Goal: Task Accomplishment & Management: Complete application form

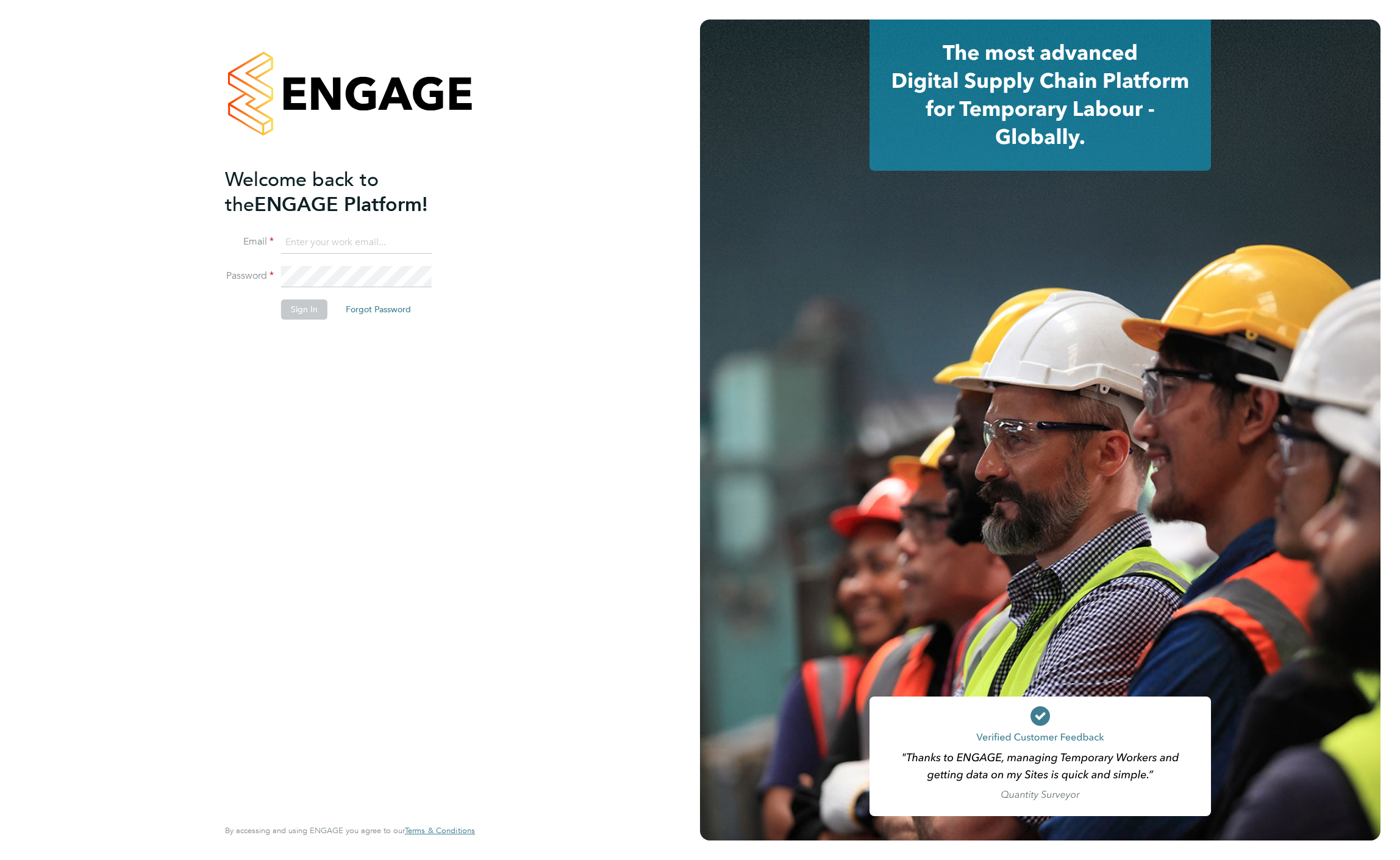
type input "b.moore1985@hotmail.co.uk"
click at [315, 309] on button "Sign In" at bounding box center [304, 309] width 47 height 19
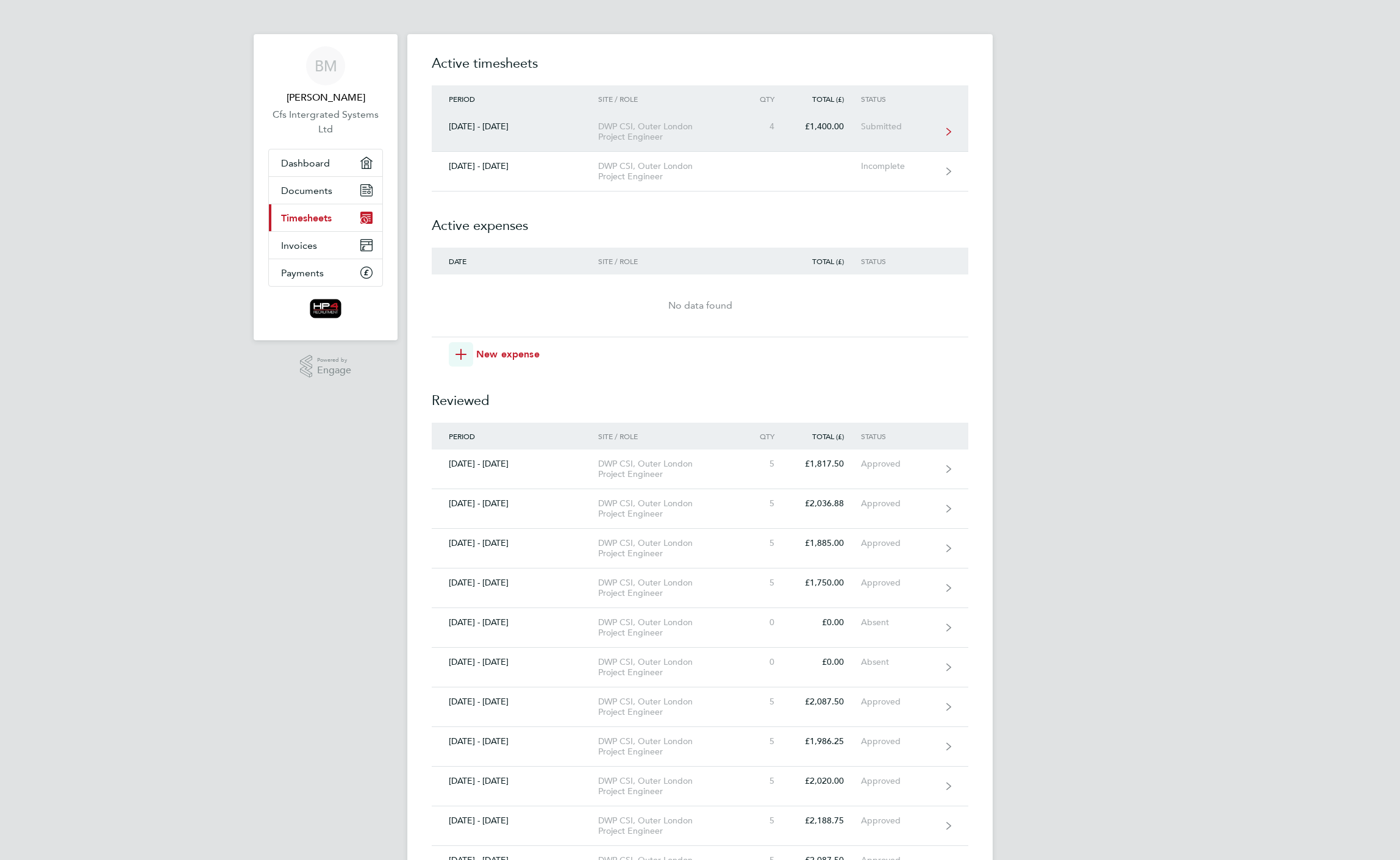
click at [888, 131] on div "Submitted" at bounding box center [898, 126] width 75 height 10
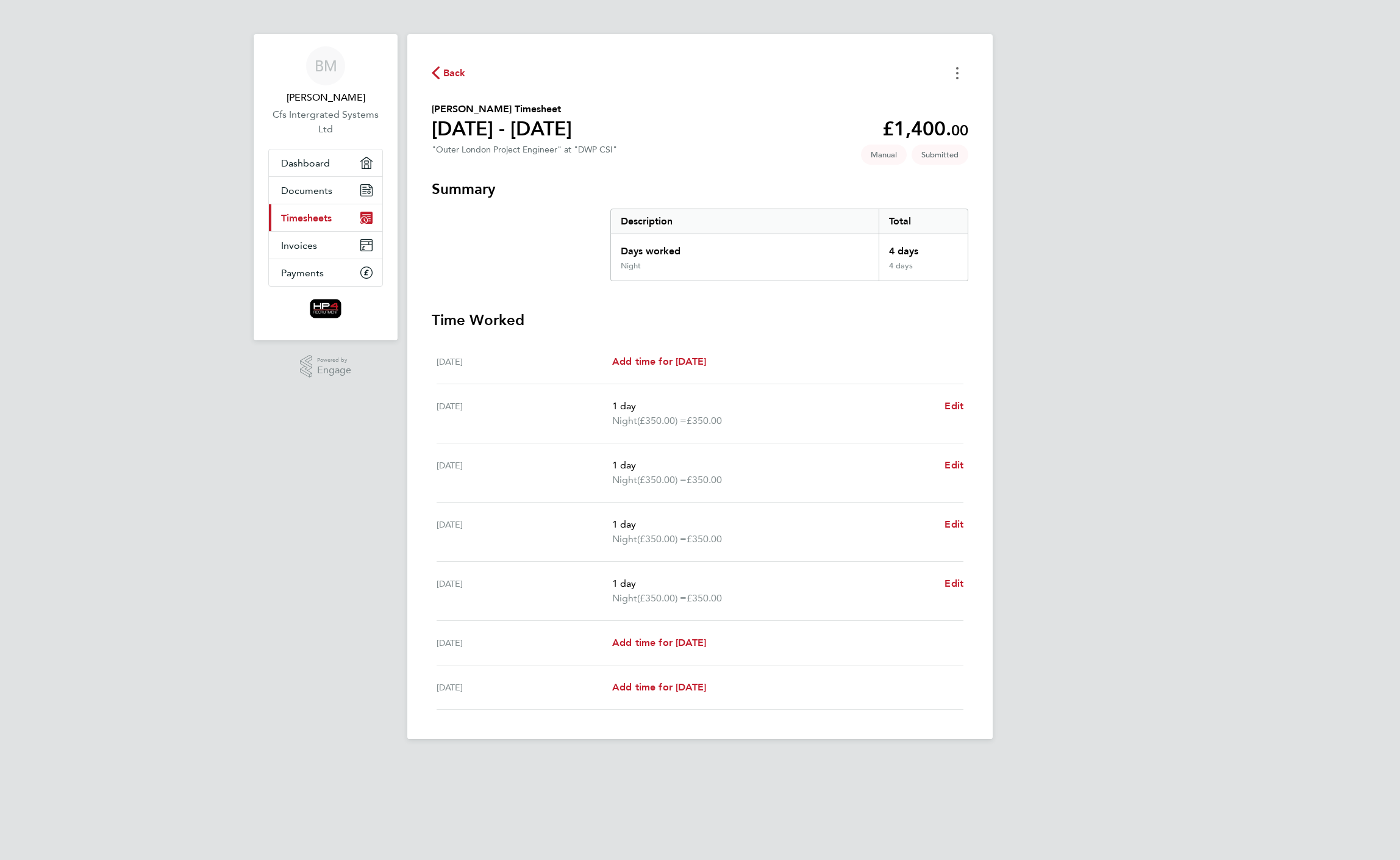
click at [949, 76] on button "Timesheets Menu" at bounding box center [957, 73] width 22 height 19
click at [954, 62] on div "Back Mark as absent Ben Moore's Timesheet 25 - 31 Aug 2025 £1,400. 00 "Outer Lo…" at bounding box center [700, 387] width 586 height 705
click at [657, 365] on span "Add time for [DATE]" at bounding box center [659, 361] width 94 height 11
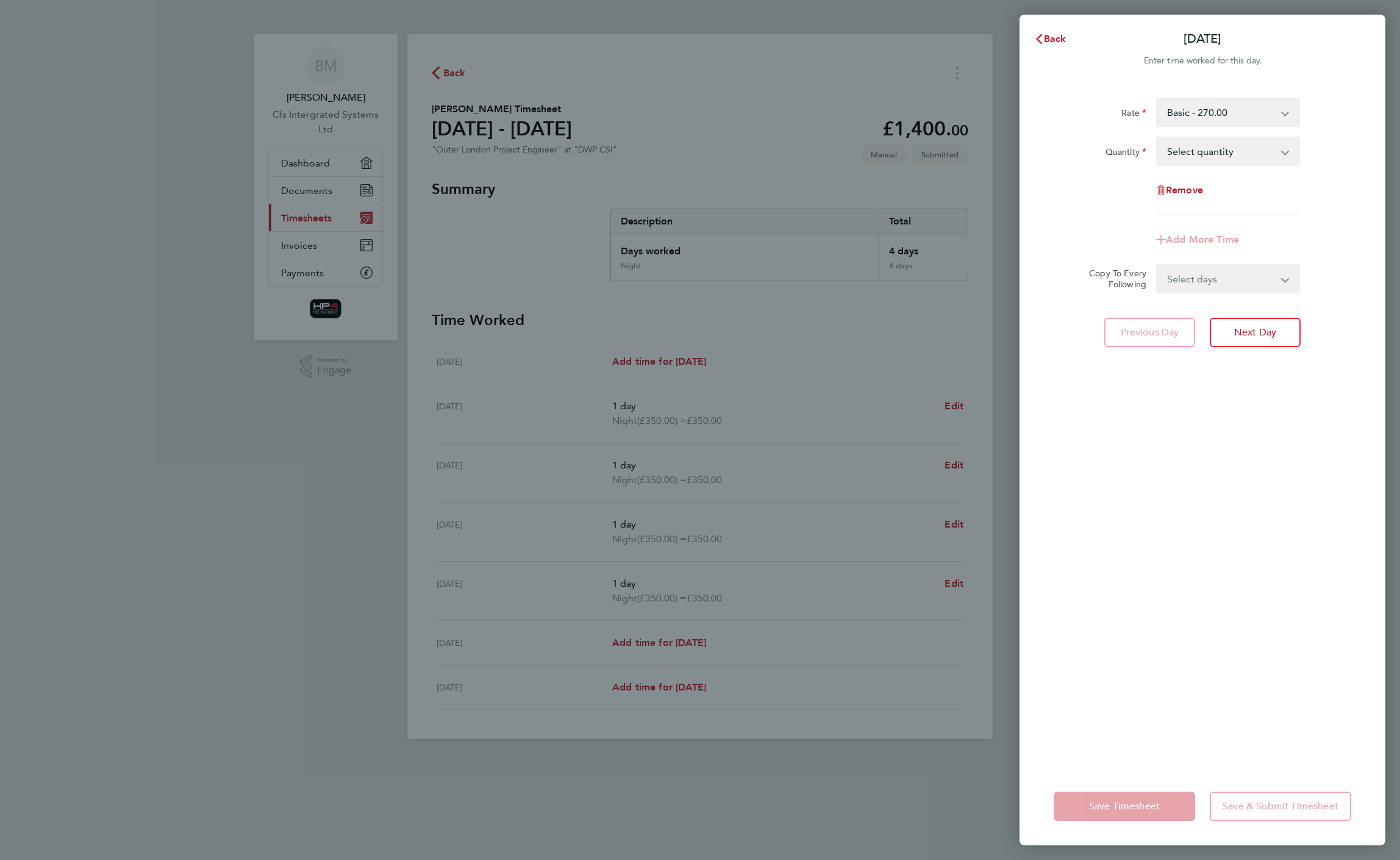
click at [964, 557] on div "Back Mon 25 Aug Enter time worked for this day. Rate Basic - 270.00 Night - 350…" at bounding box center [700, 430] width 1400 height 860
click at [961, 579] on div "Back Mon 25 Aug Enter time worked for this day. Rate Basic - 270.00 Night - 350…" at bounding box center [700, 430] width 1400 height 860
click at [459, 74] on div "Back Mon 25 Aug Enter time worked for this day. Rate Basic - 270.00 Night - 350…" at bounding box center [700, 430] width 1400 height 860
drag, startPoint x: 579, startPoint y: 482, endPoint x: 827, endPoint y: 599, distance: 274.2
click at [588, 485] on div "Back Mon 25 Aug Enter time worked for this day. Rate Basic - 270.00 Night - 350…" at bounding box center [700, 430] width 1400 height 860
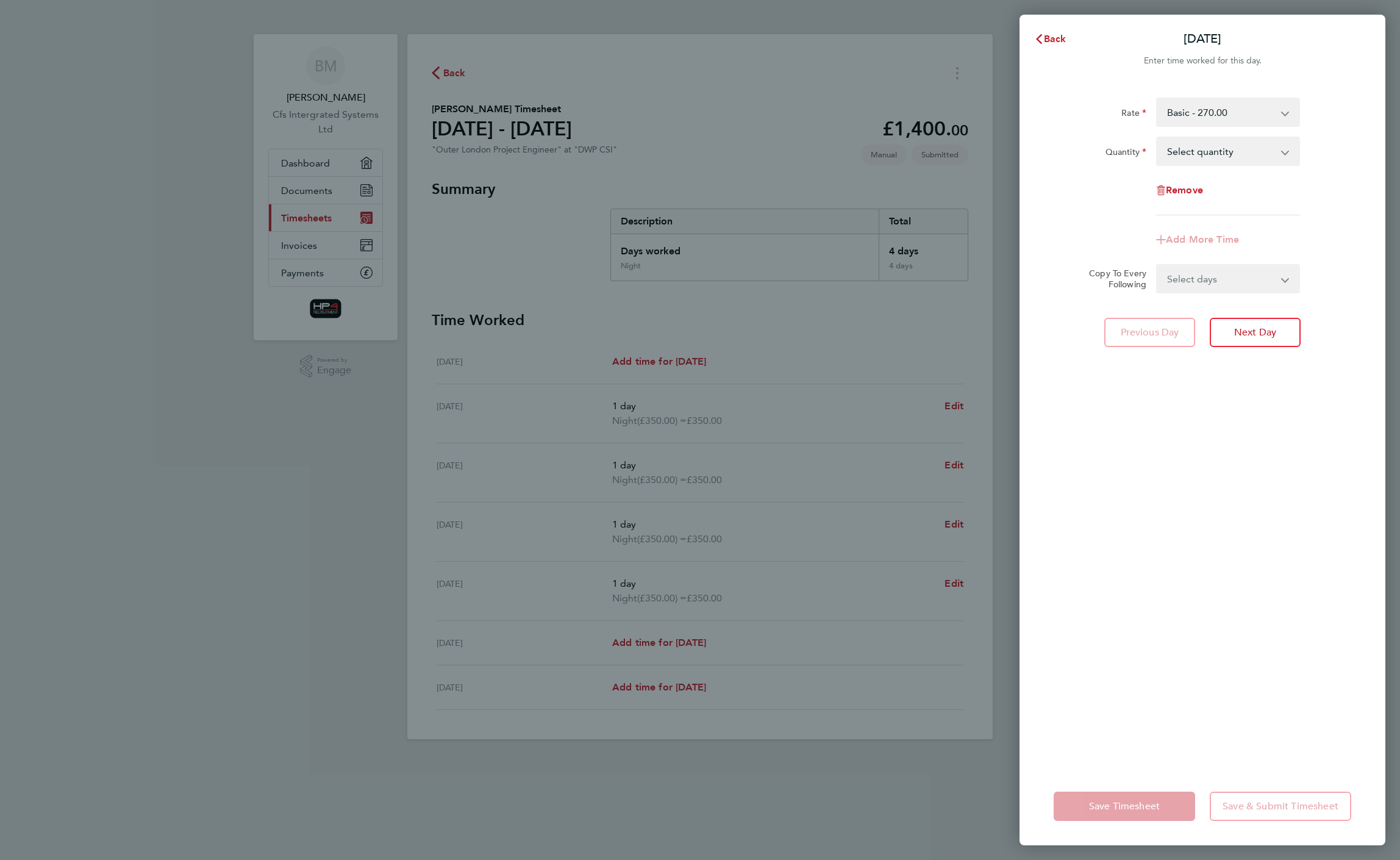
click at [1249, 116] on select "Basic - 270.00 Night - 350.00 Weekend - 340.00 HourlyWE - 42.50 night hourly ra…" at bounding box center [1221, 112] width 127 height 27
click at [1213, 157] on select "Select quantity 0.5 1" at bounding box center [1221, 151] width 127 height 27
select select "1"
click at [1157, 138] on select "Select quantity 0.5 1" at bounding box center [1221, 151] width 127 height 27
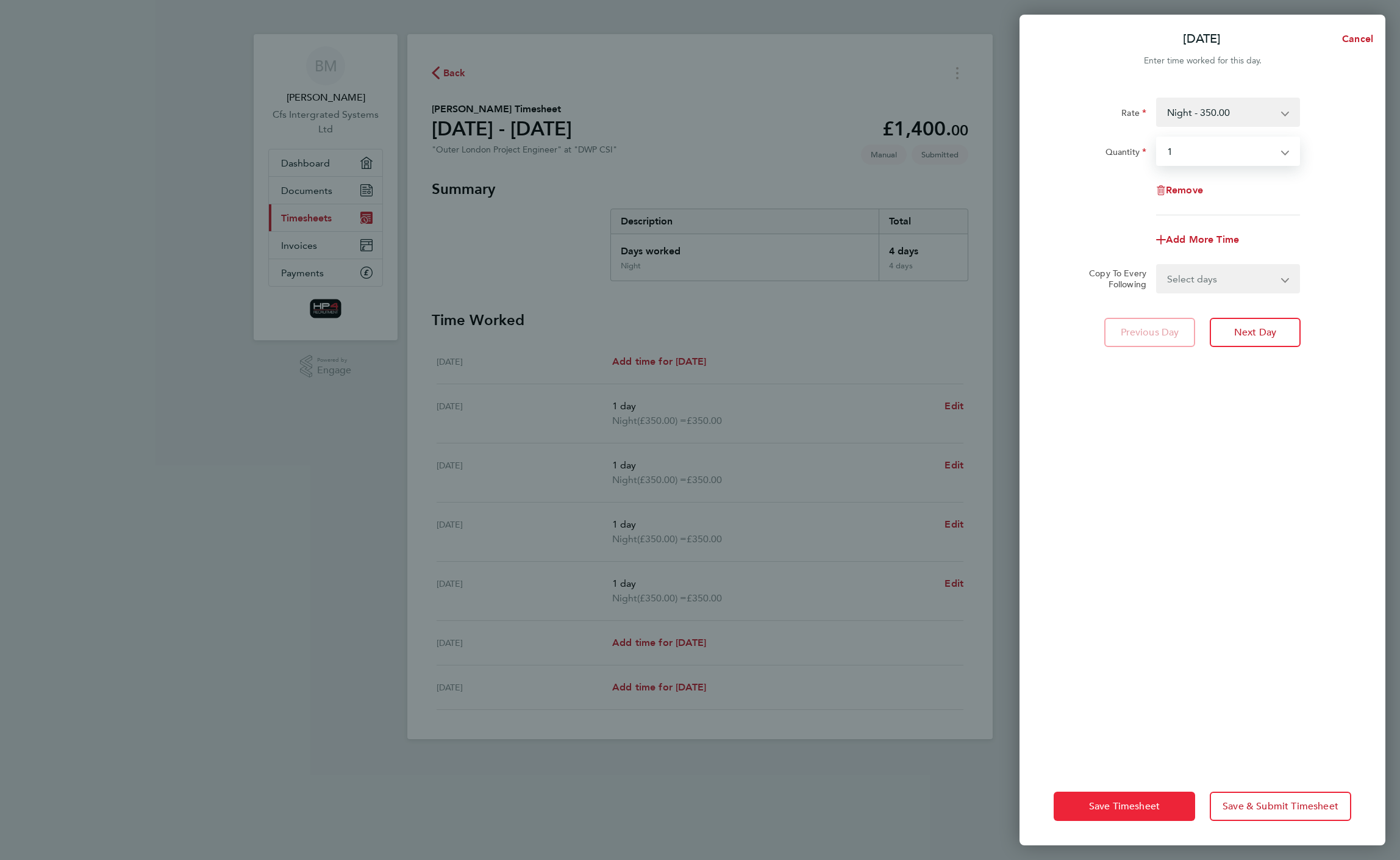
click at [1136, 800] on span "Save Timesheet" at bounding box center [1124, 806] width 71 height 12
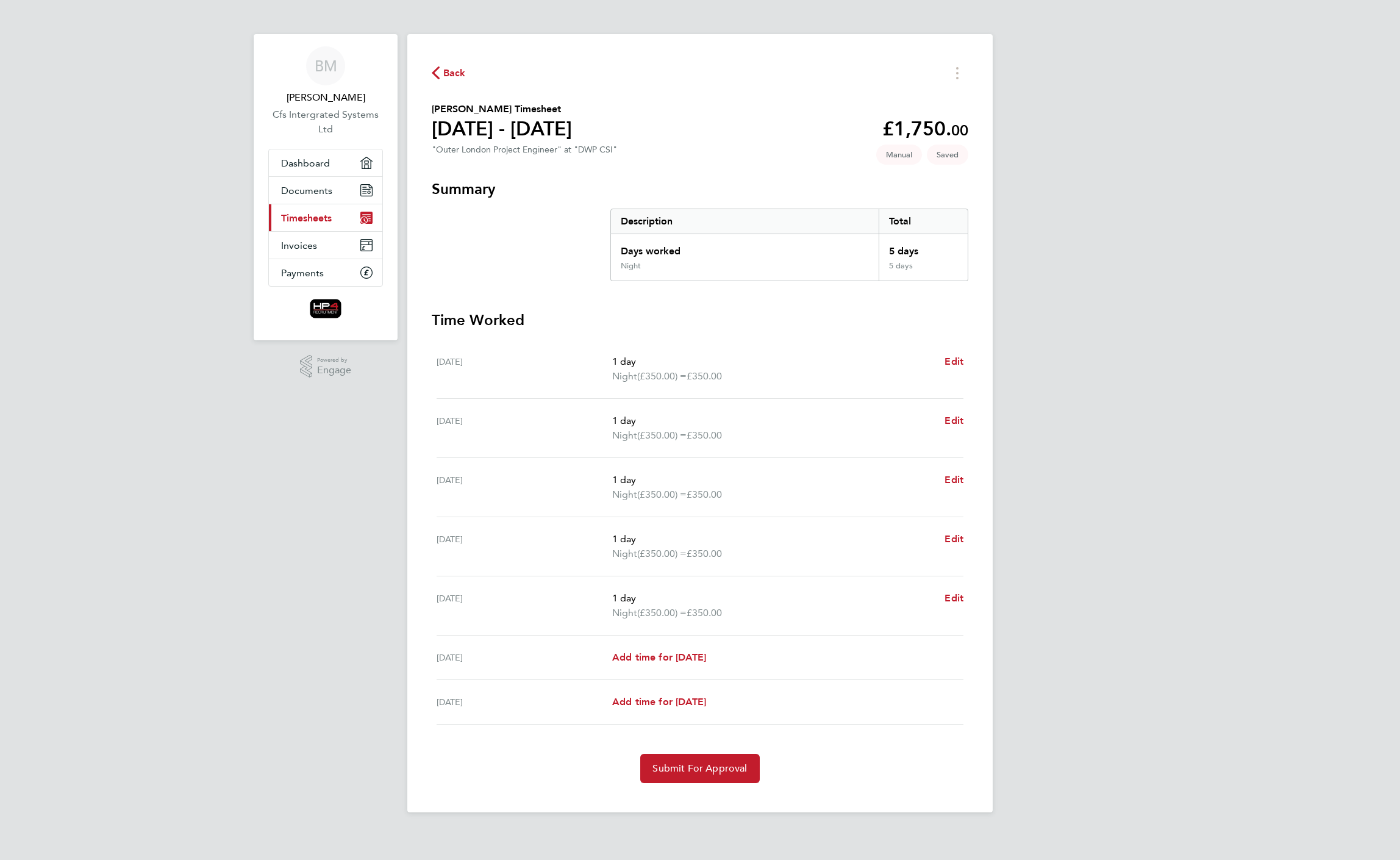
click at [955, 84] on div "Back Ben Moore's Timesheet 25 - 31 Aug 2025 £1,750. 00 "Outer London Project En…" at bounding box center [700, 424] width 586 height 778
click at [451, 69] on span "Back" at bounding box center [454, 73] width 22 height 14
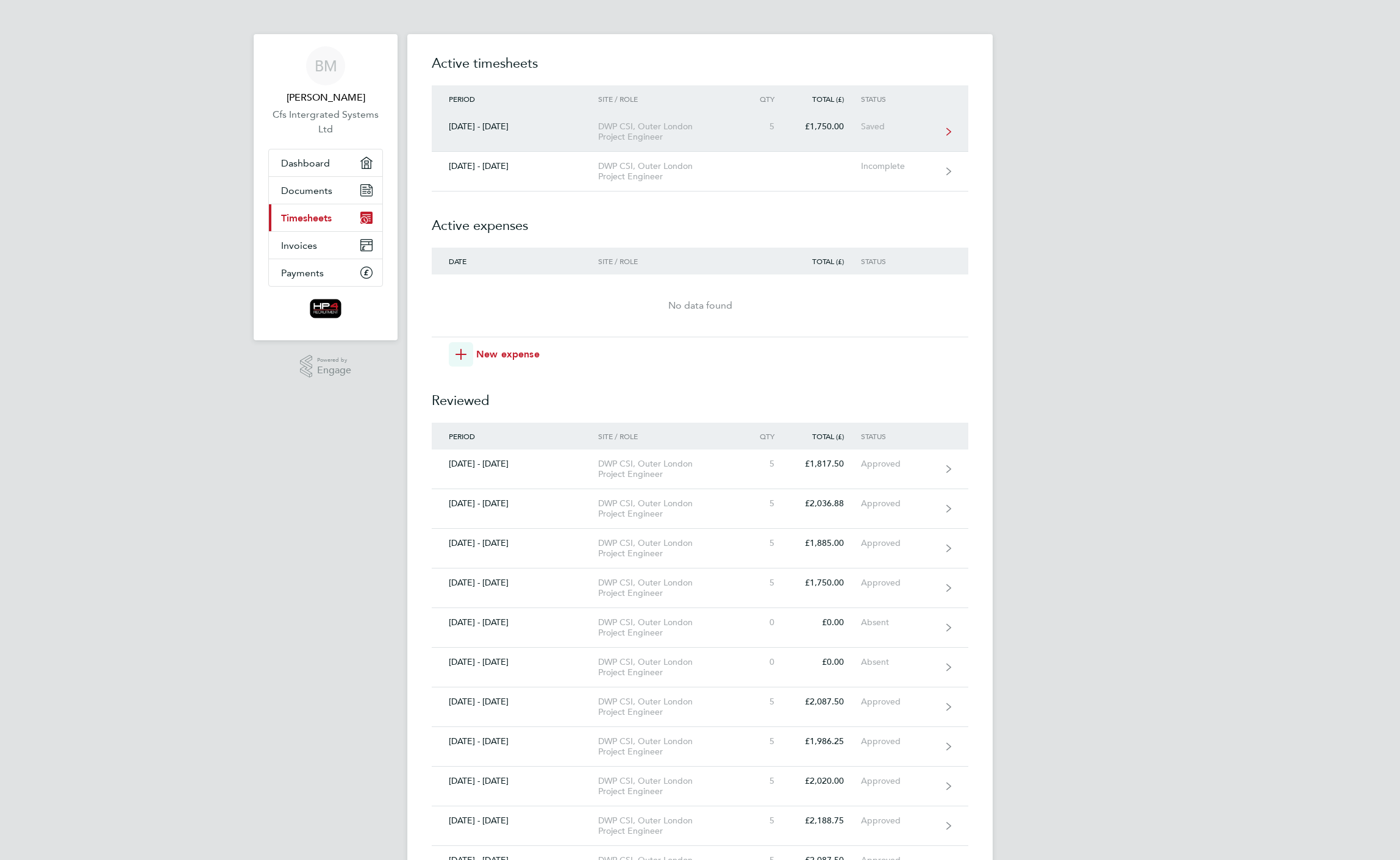
click at [944, 128] on link "25 - 31 Aug 2025 DWP CSI, Outer London Project Engineer 5 £1,750.00 Saved" at bounding box center [700, 131] width 537 height 39
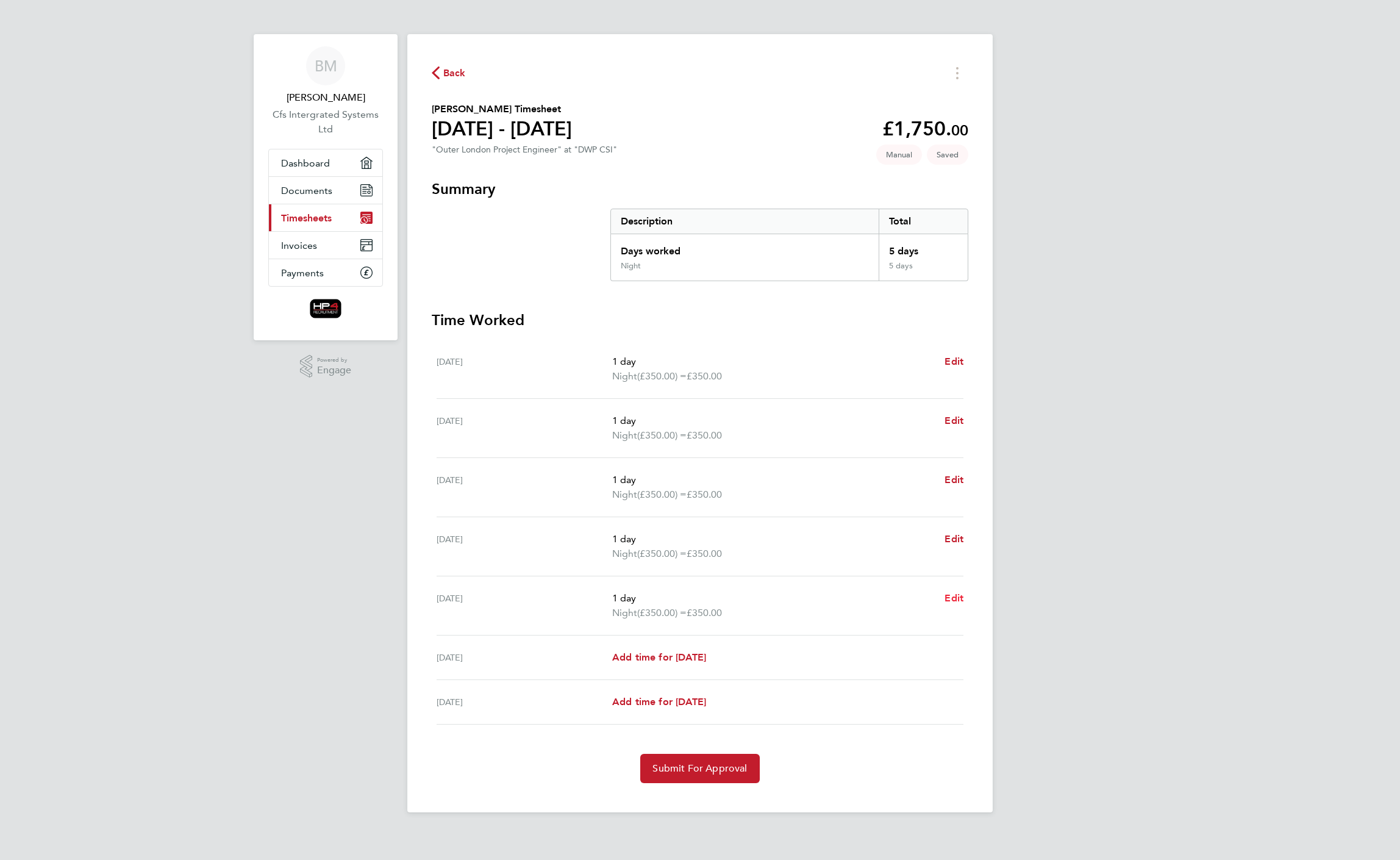
click at [955, 597] on span "Edit" at bounding box center [954, 598] width 19 height 11
select select "1"
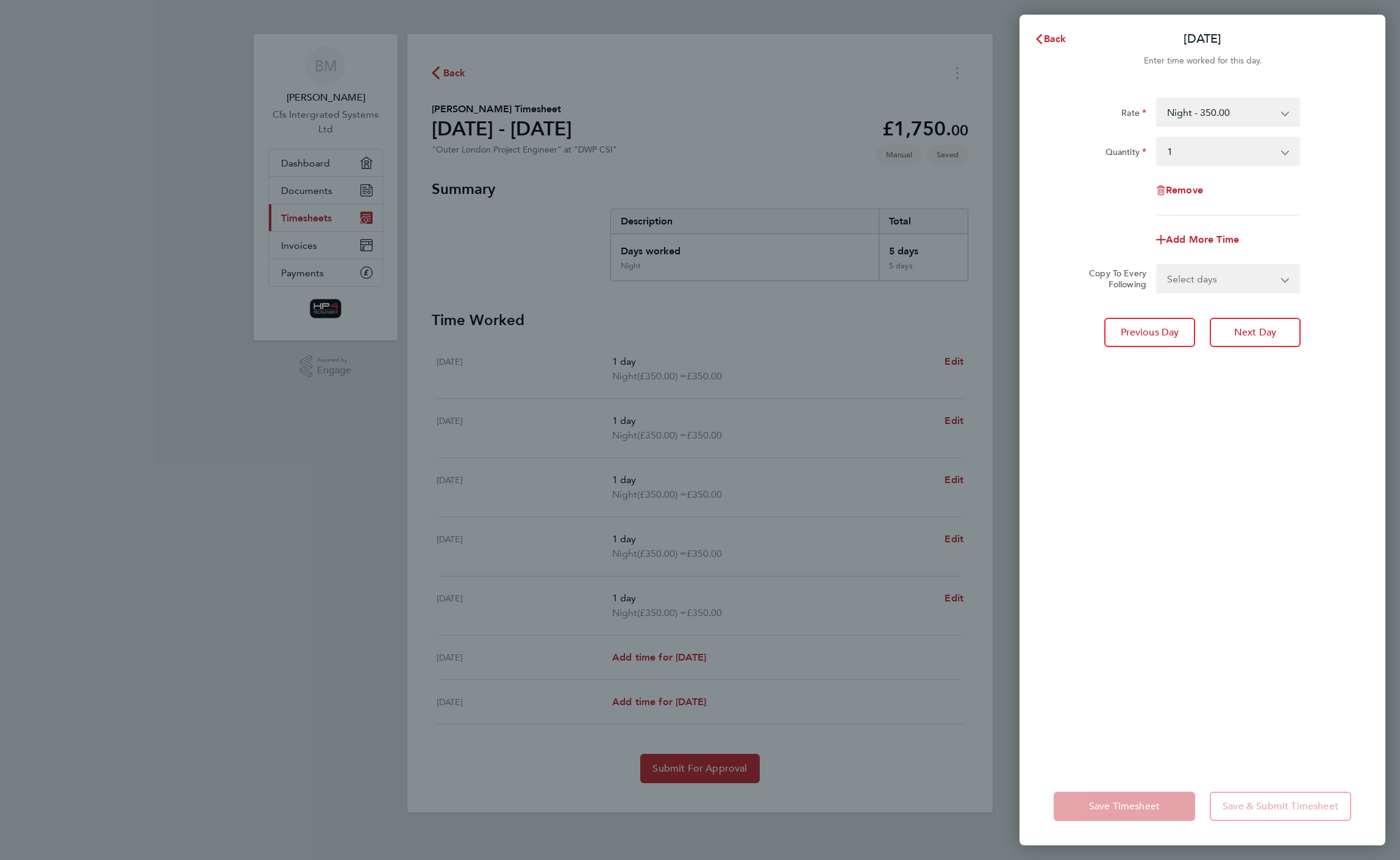
click at [1288, 108] on app-icon-cross-button at bounding box center [1292, 112] width 14 height 27
click at [1173, 147] on select "Select quantity 0.5 1" at bounding box center [1221, 151] width 127 height 27
click at [1157, 138] on select "Select quantity 0.5 1" at bounding box center [1221, 151] width 127 height 27
click at [1222, 116] on select "Night - 350.00 Basic - 270.00 Weekend - 340.00 basic hourly rate - 33.75 night …" at bounding box center [1221, 112] width 127 height 27
click at [741, 182] on div "Back Fri 29 Aug Enter time worked for this day. Rate Night - 350.00 Basic - 270…" at bounding box center [700, 430] width 1400 height 860
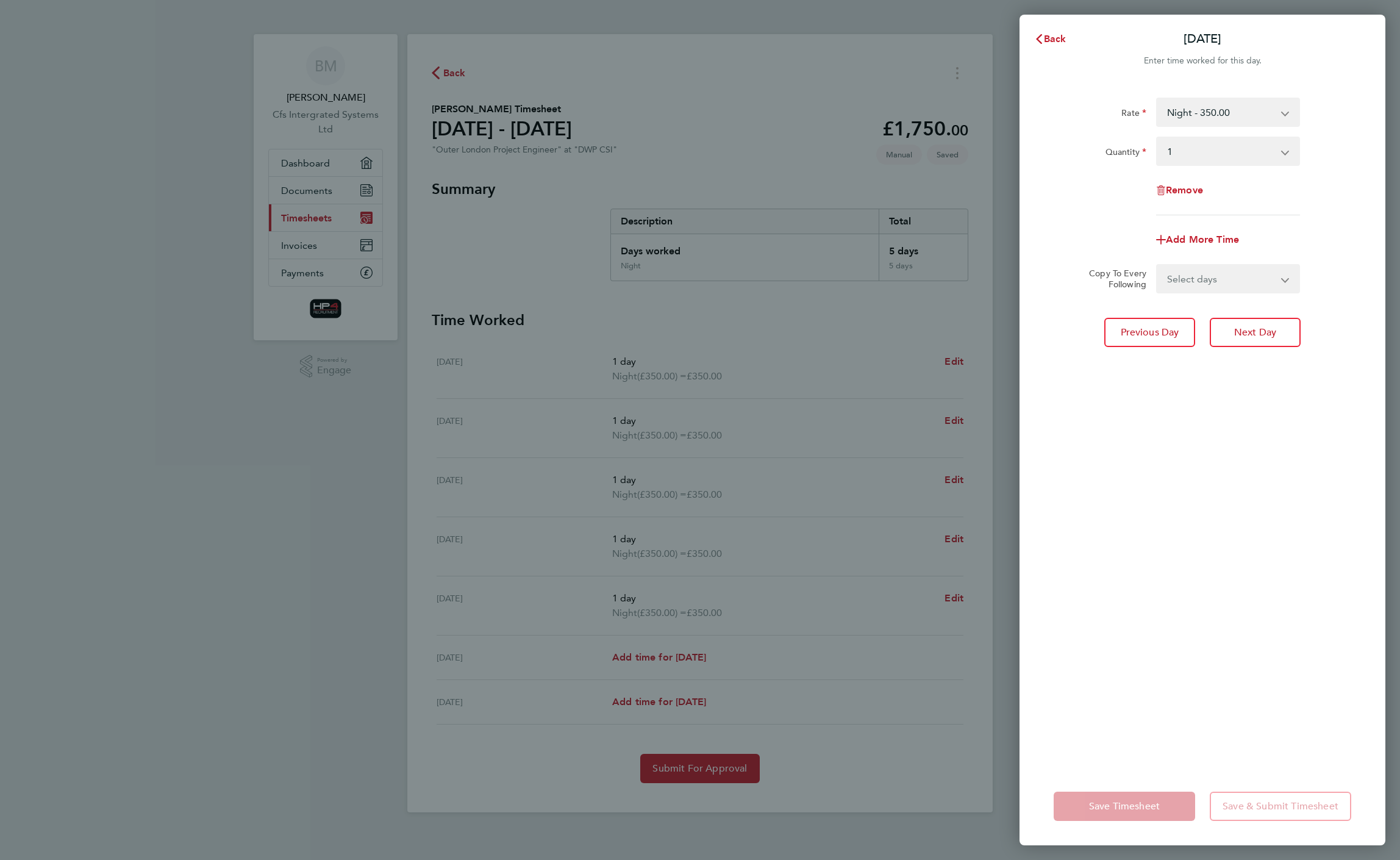
click at [952, 604] on div "Back Fri 29 Aug Enter time worked for this day. Rate Night - 350.00 Basic - 270…" at bounding box center [700, 430] width 1400 height 860
click at [1049, 38] on span "Back" at bounding box center [1055, 39] width 22 height 11
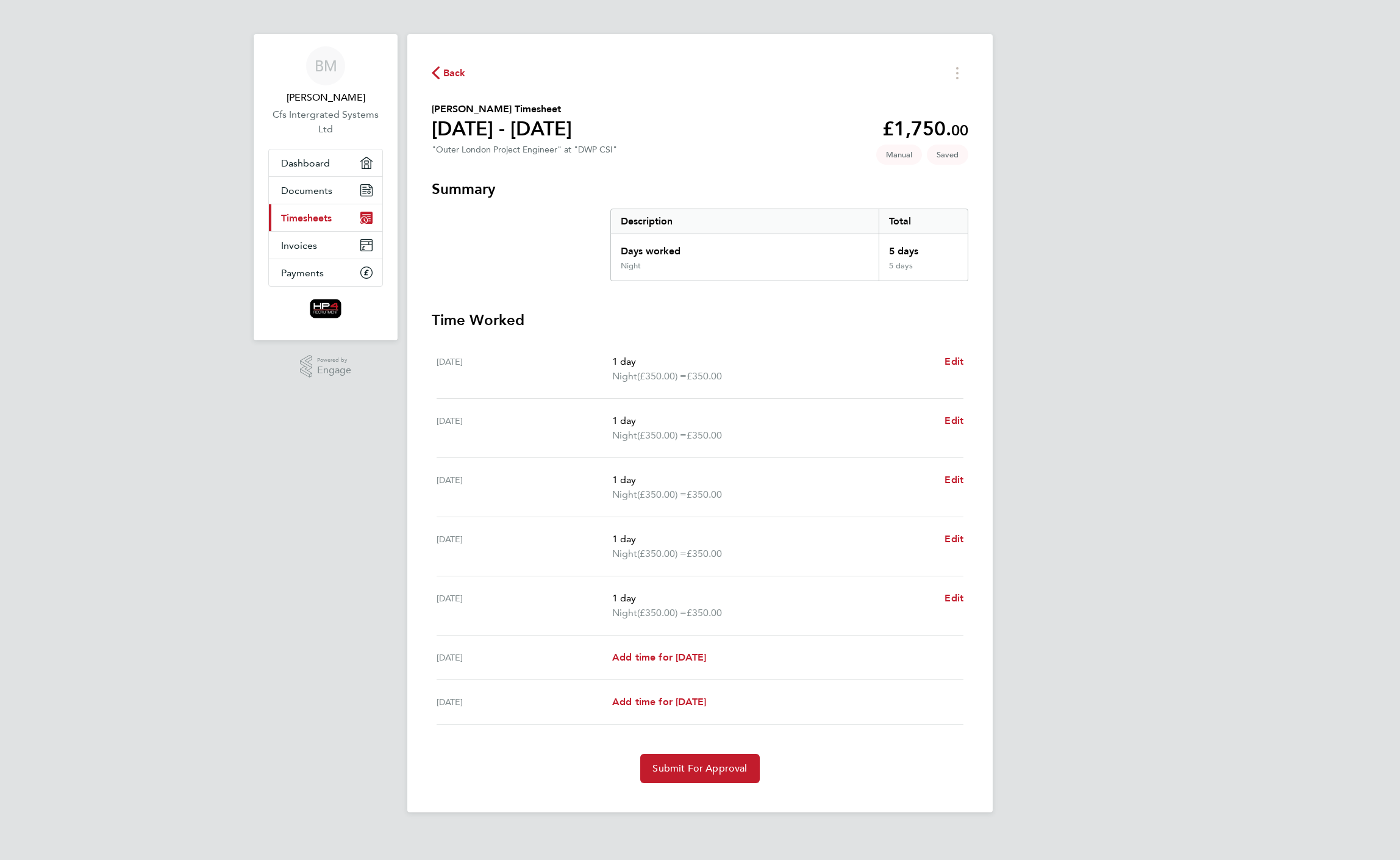
click at [959, 589] on div "Fri 29 Aug 1 day Night (£350.00) = £350.00 Edit" at bounding box center [700, 606] width 527 height 59
click at [957, 599] on span "Edit" at bounding box center [954, 598] width 19 height 11
select select "1"
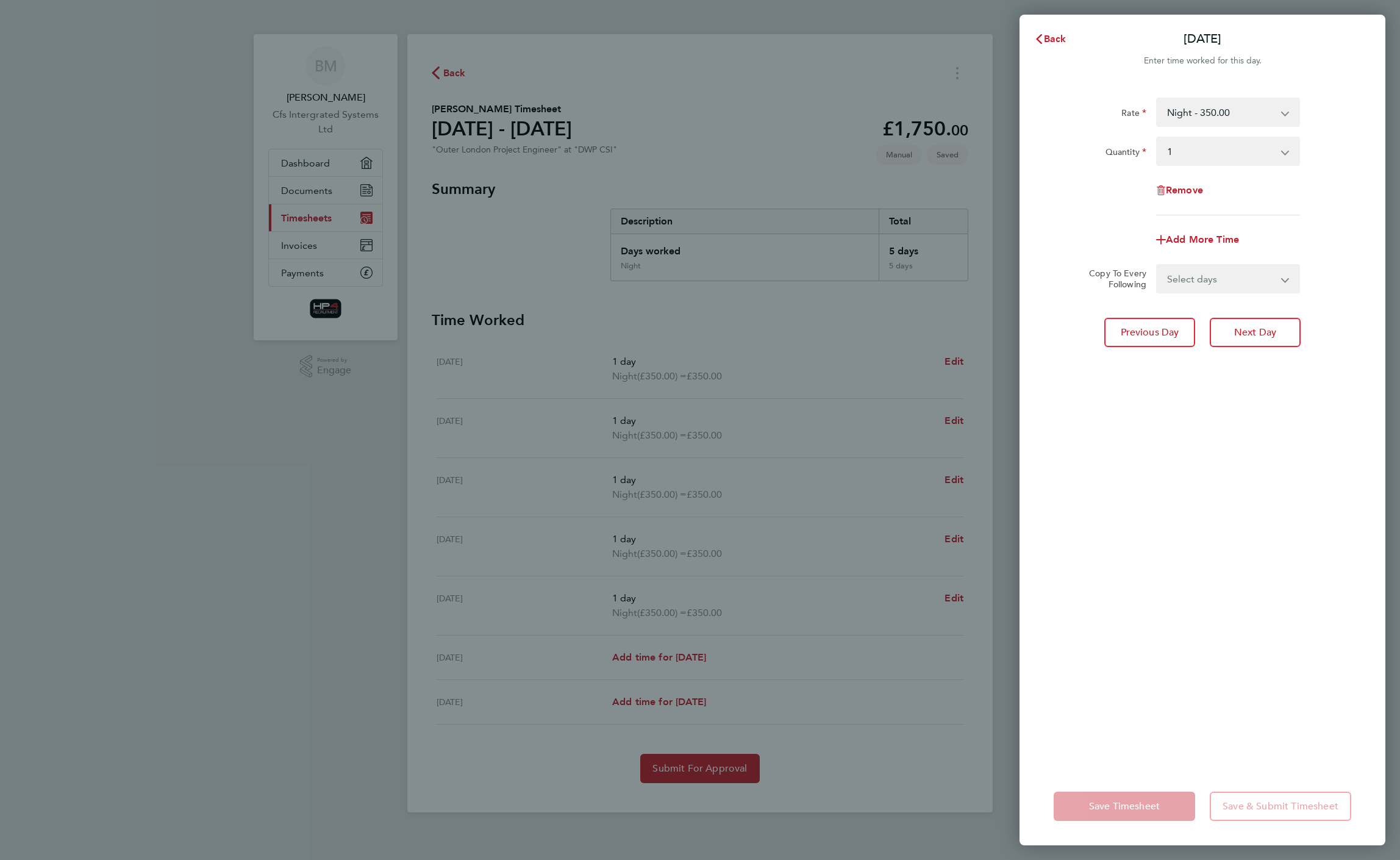
click at [1222, 105] on select "Night - 350.00 Basic - 270.00 Weekend - 340.00 basic hourly rate - 33.75 night …" at bounding box center [1221, 112] width 127 height 27
click at [963, 356] on div "Fri 29 Aug Cancel Enter time worked for this day. Rate Basic - 270.00 Night - 3…" at bounding box center [700, 430] width 1400 height 860
click at [1358, 36] on span "Cancel" at bounding box center [1356, 39] width 34 height 11
select select "1"
click at [723, 101] on div "Back Fri 29 Aug Enter time worked for this day. Rate Night - 350.00 Basic - 270…" at bounding box center [700, 430] width 1400 height 860
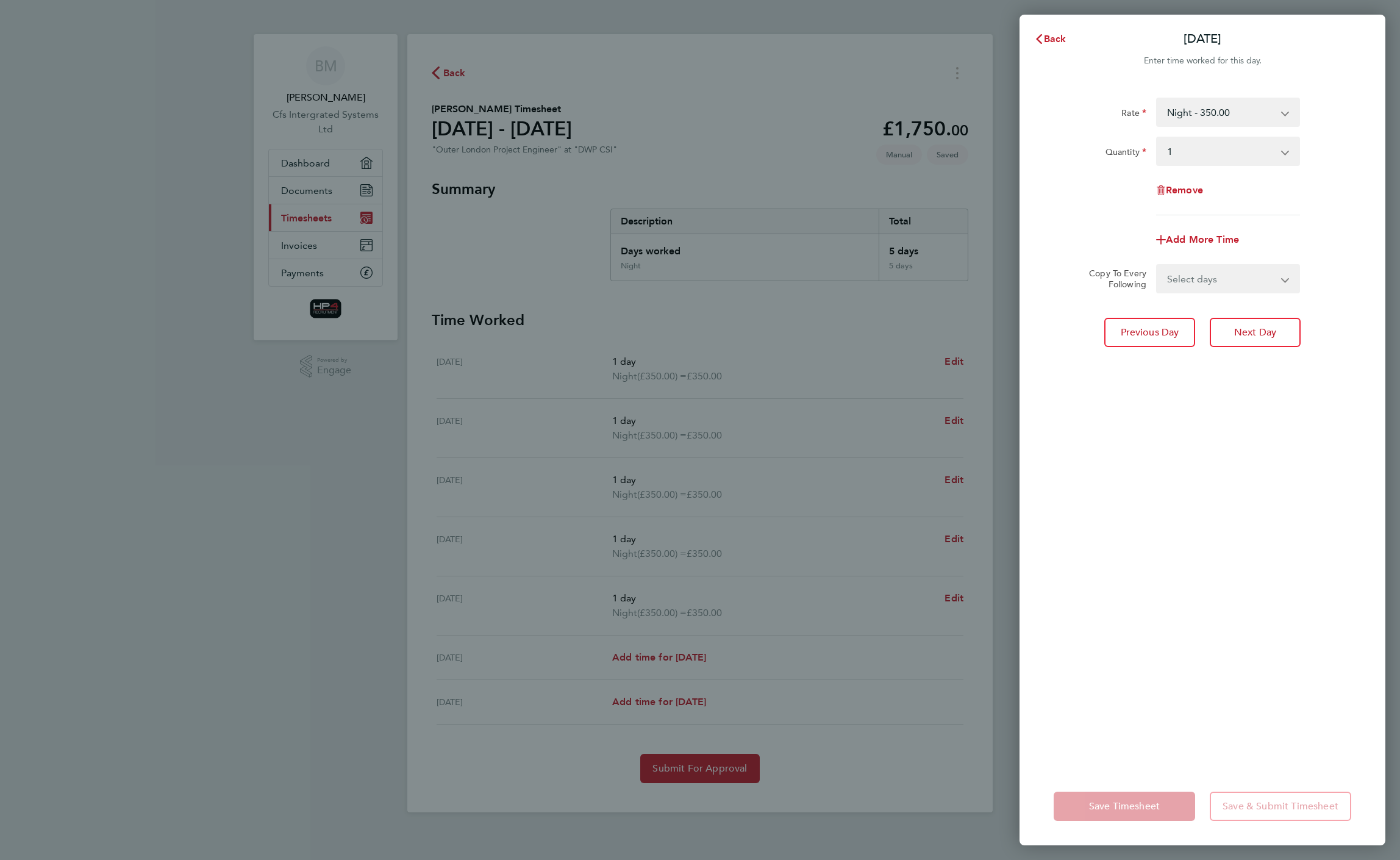
click at [969, 739] on div "Back Fri 29 Aug Enter time worked for this day. Rate Night - 350.00 Basic - 270…" at bounding box center [700, 430] width 1400 height 860
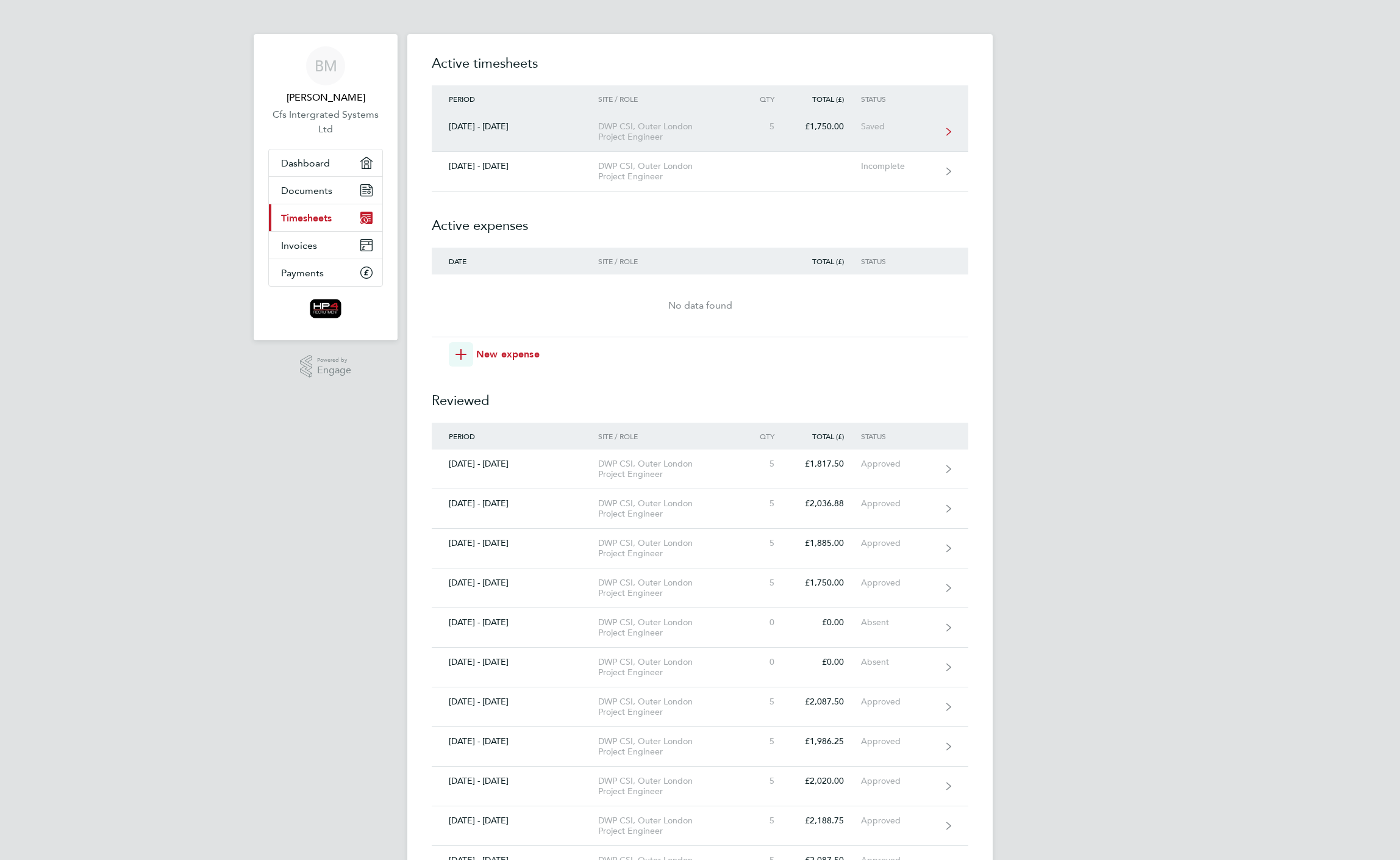
click at [880, 128] on div "Saved" at bounding box center [898, 126] width 75 height 10
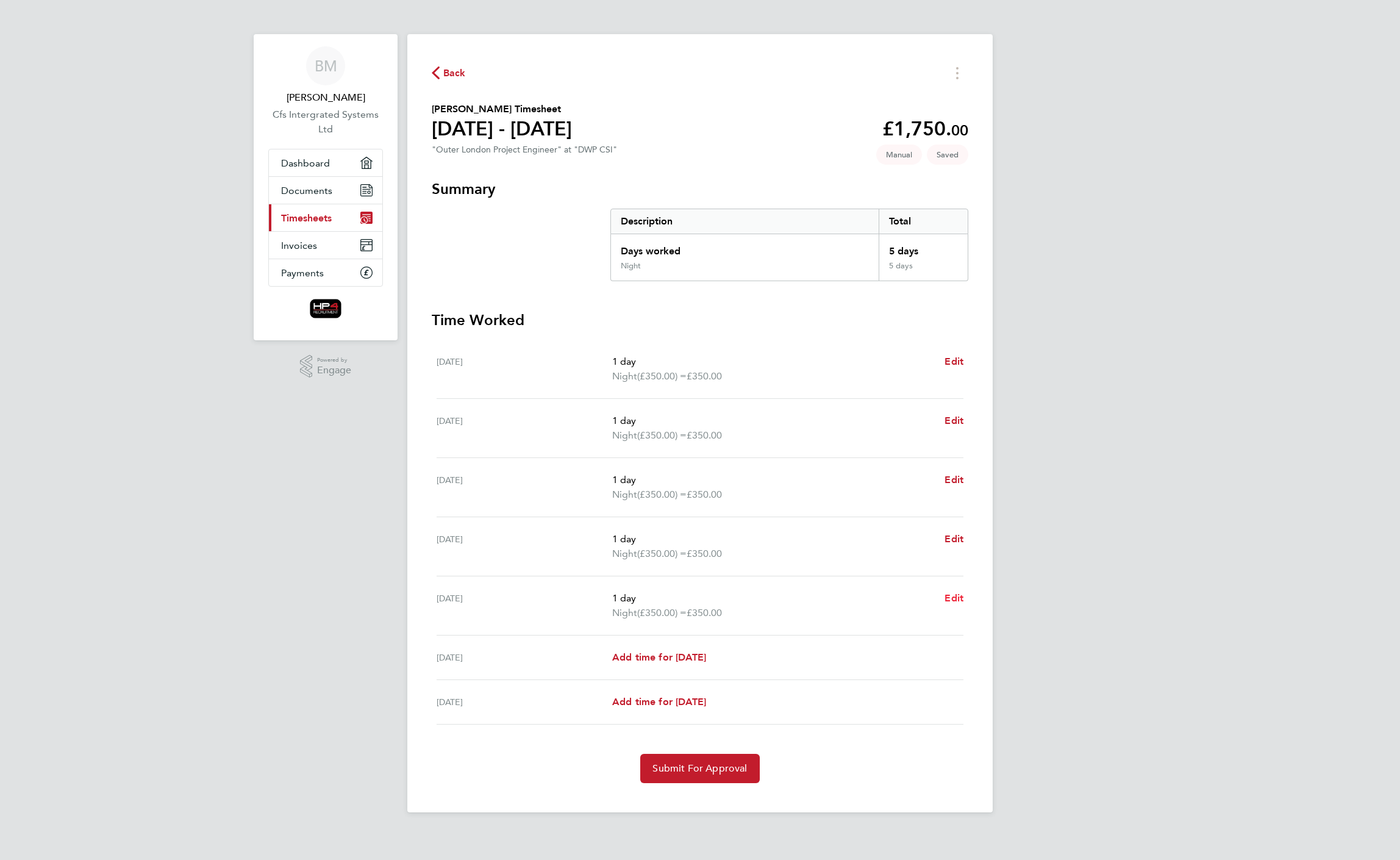
click at [957, 602] on span "Edit" at bounding box center [954, 598] width 19 height 11
select select "1"
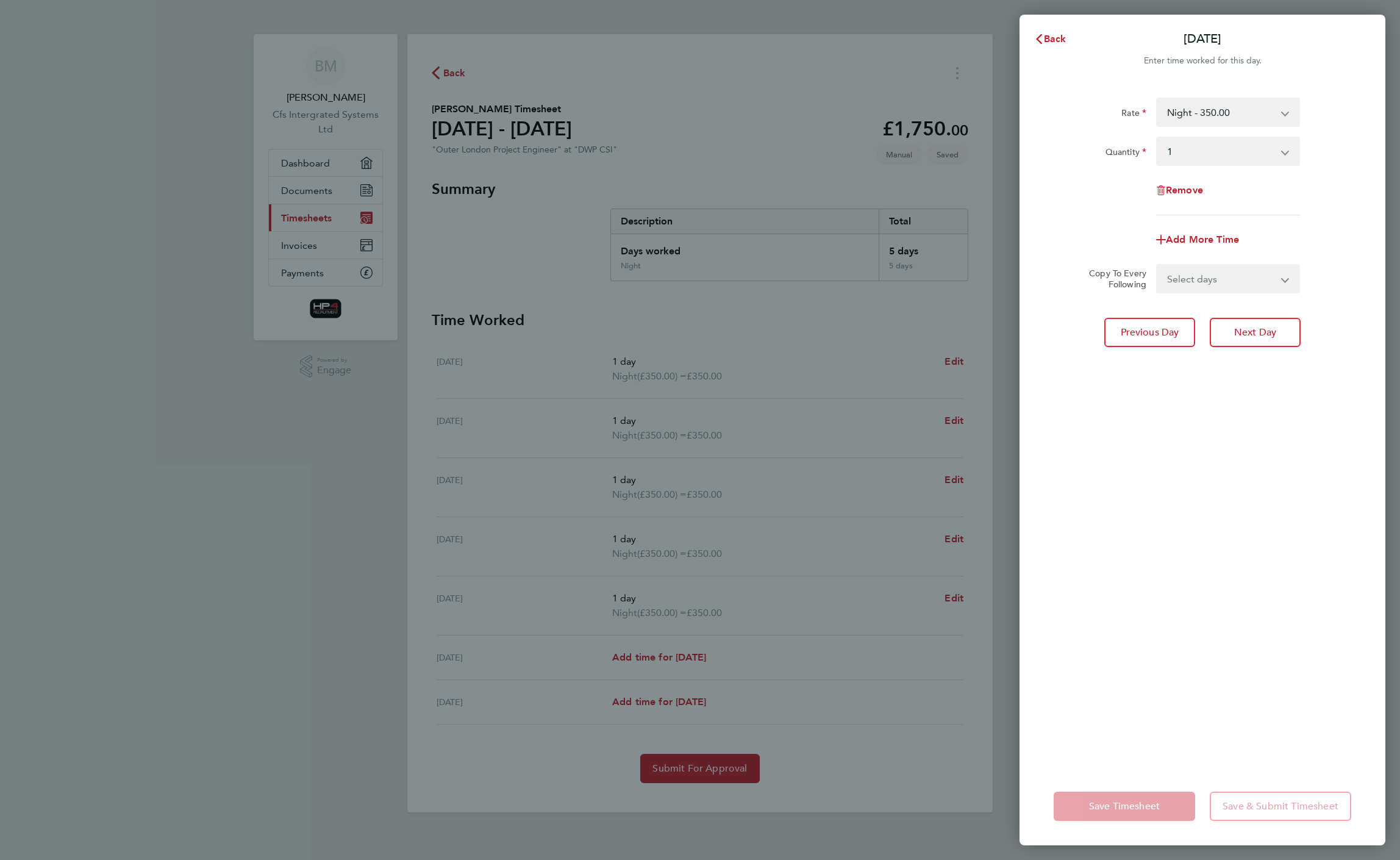
click at [1241, 126] on div "Night - 350.00 Basic - 270.00 Weekend - 340.00 basic hourly rate - 33.75 night …" at bounding box center [1228, 112] width 144 height 29
click at [1253, 112] on select "Night - 350.00 Basic - 270.00 Weekend - 340.00 basic hourly rate - 33.75 night …" at bounding box center [1221, 112] width 127 height 27
drag, startPoint x: 1238, startPoint y: 162, endPoint x: 1221, endPoint y: 167, distance: 17.7
click at [1236, 163] on select "Select quantity 0.5 1" at bounding box center [1221, 151] width 127 height 27
select select "1"
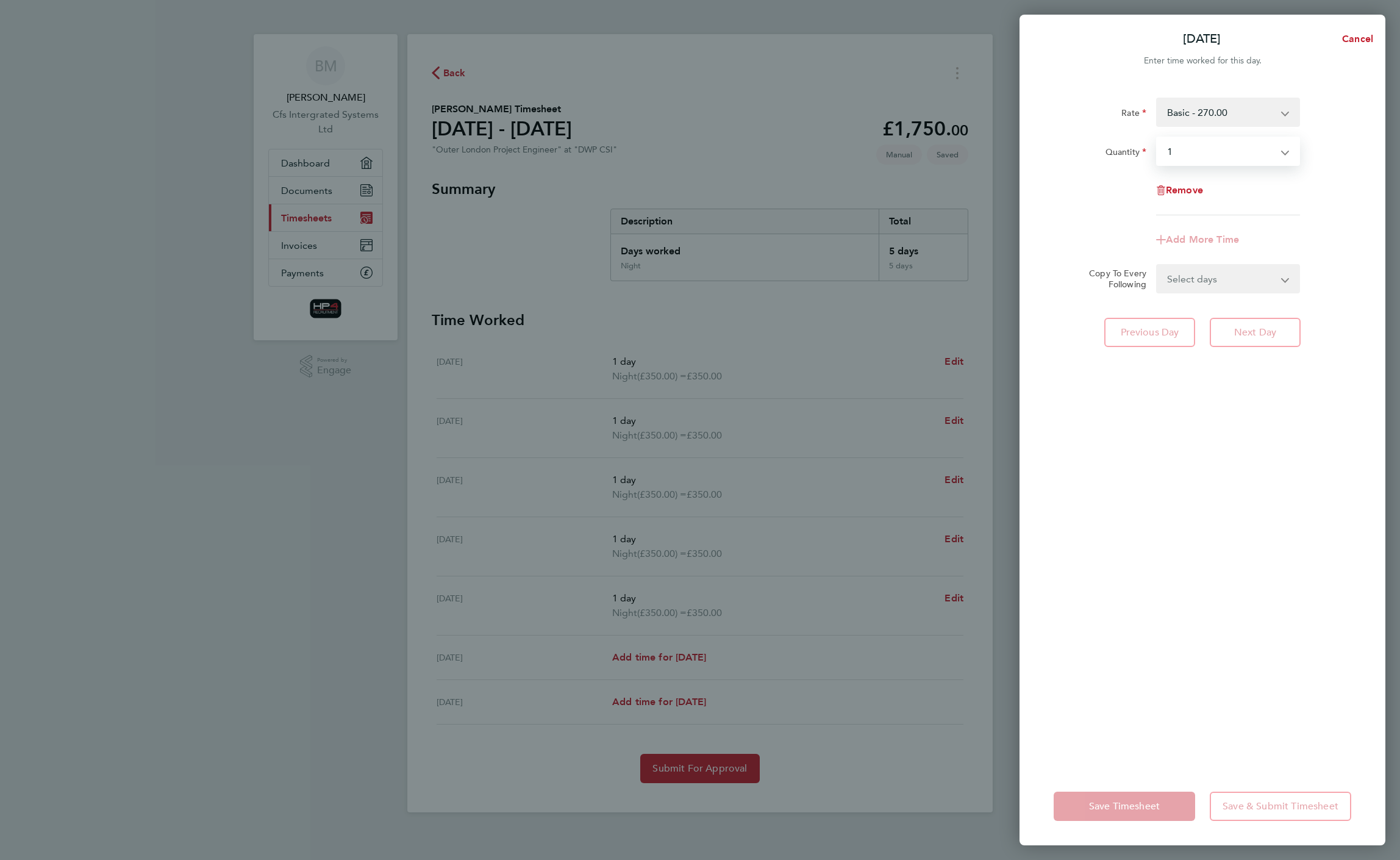
click at [1157, 138] on select "Select quantity 0.5 1" at bounding box center [1221, 151] width 127 height 27
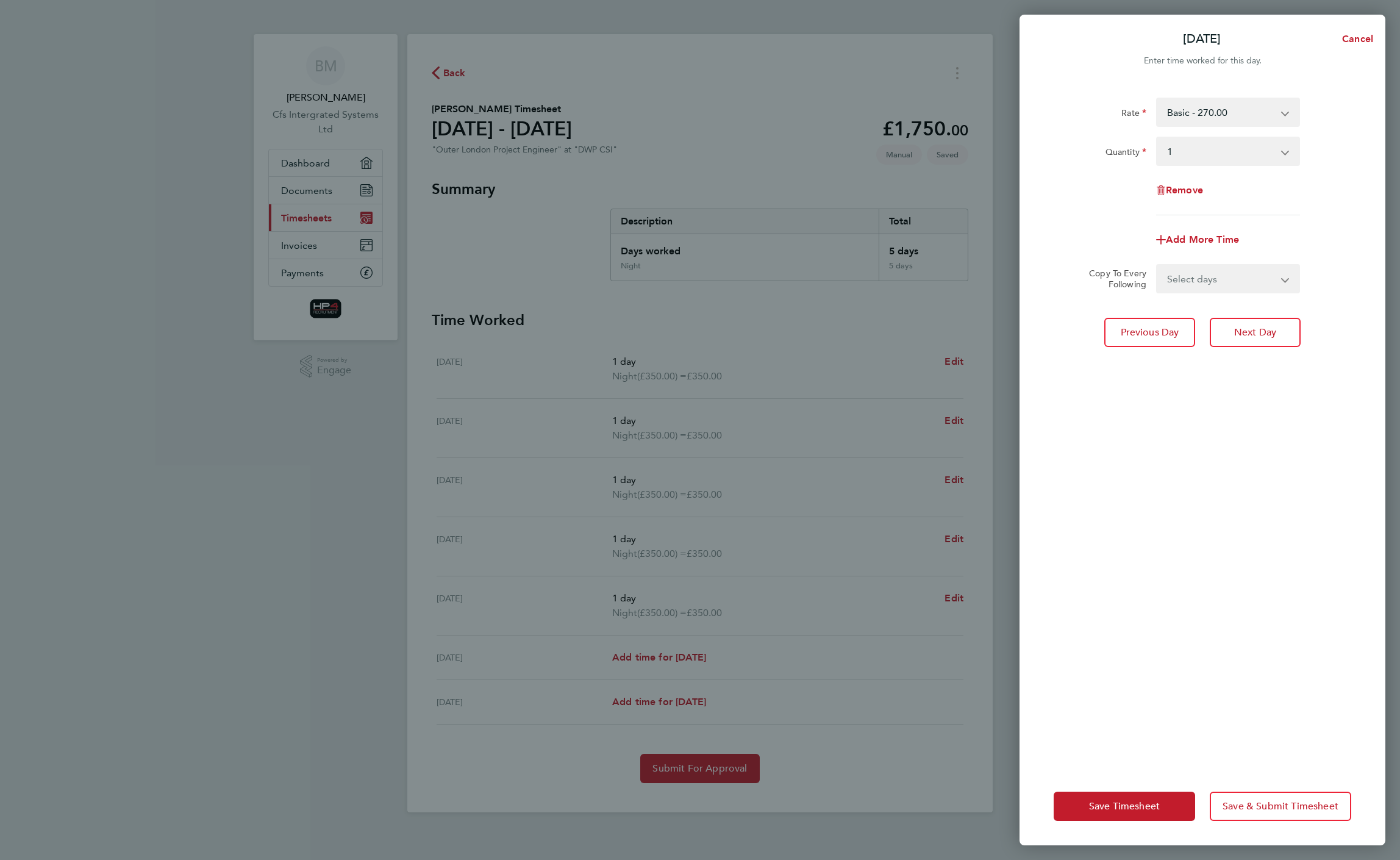
click at [954, 368] on div "Fri 29 Aug Cancel Enter time worked for this day. Rate Basic - 270.00 Weekend -…" at bounding box center [700, 430] width 1400 height 860
click at [1149, 807] on span "Save Timesheet" at bounding box center [1124, 806] width 71 height 12
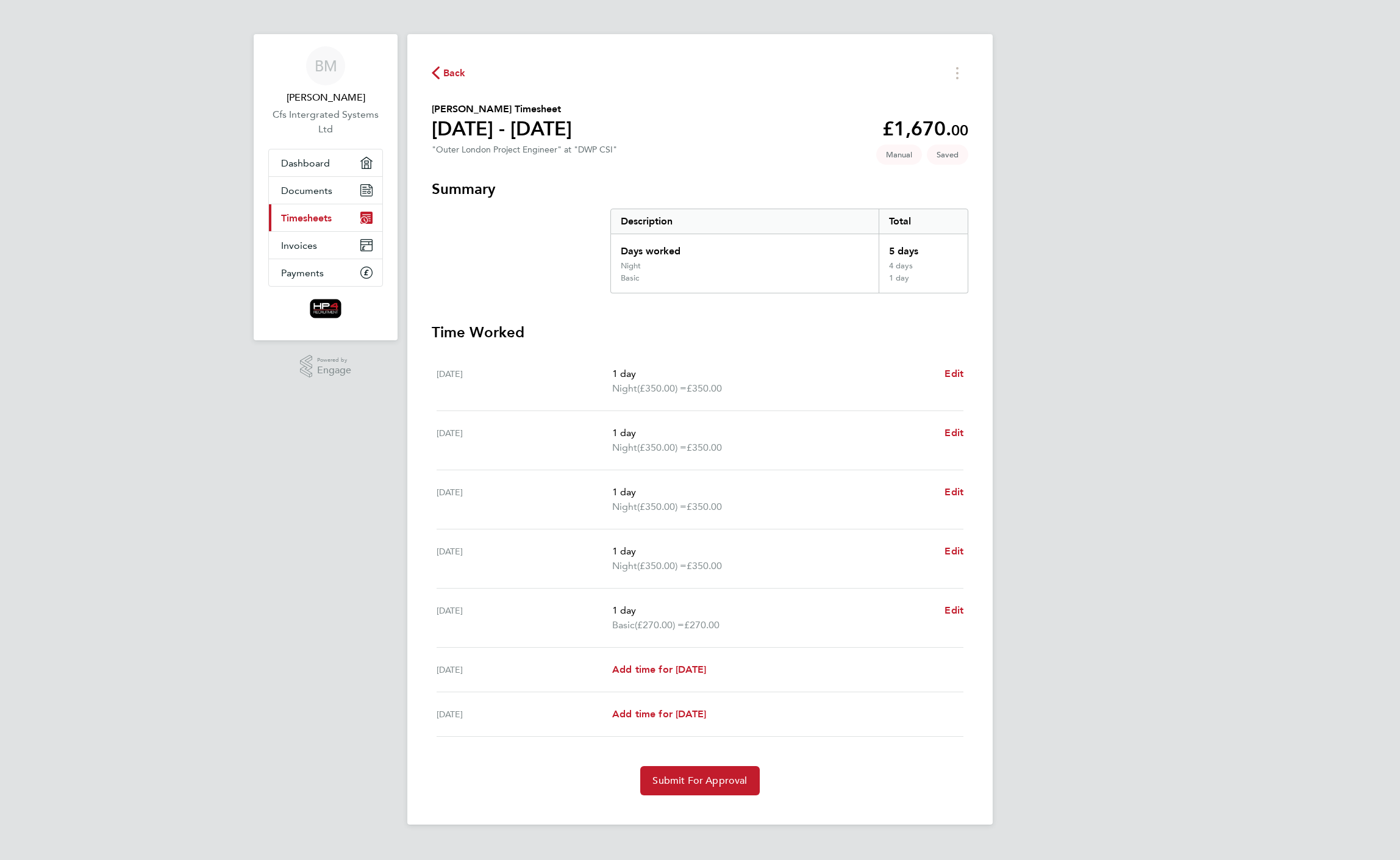
click at [949, 384] on app-form-button "Edit" at bounding box center [954, 381] width 19 height 29
click at [953, 375] on span "Edit" at bounding box center [954, 373] width 19 height 11
select select "1"
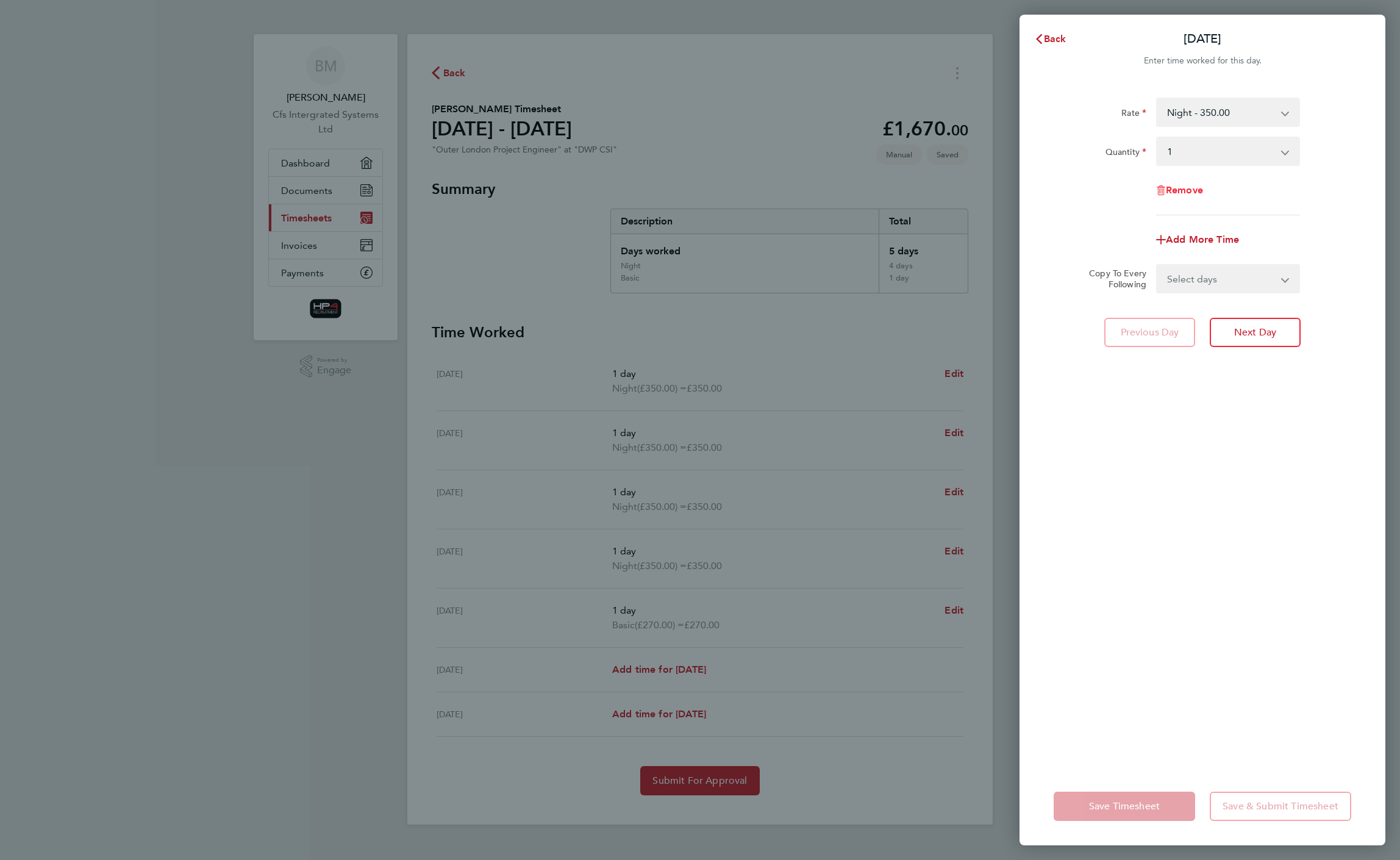
click at [1193, 185] on span "Remove" at bounding box center [1185, 190] width 37 height 11
select select "null"
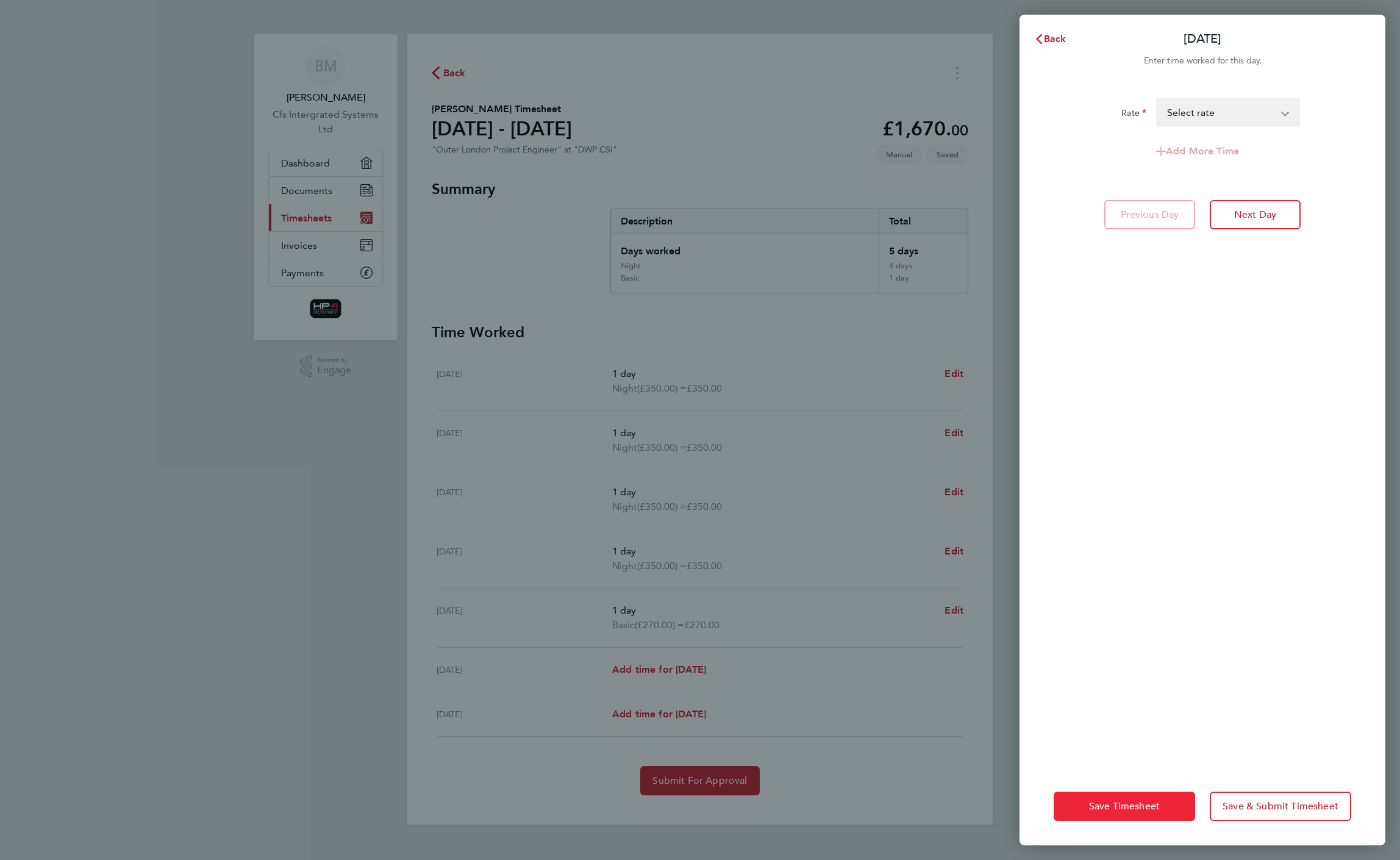
click at [1150, 804] on span "Save Timesheet" at bounding box center [1124, 806] width 71 height 12
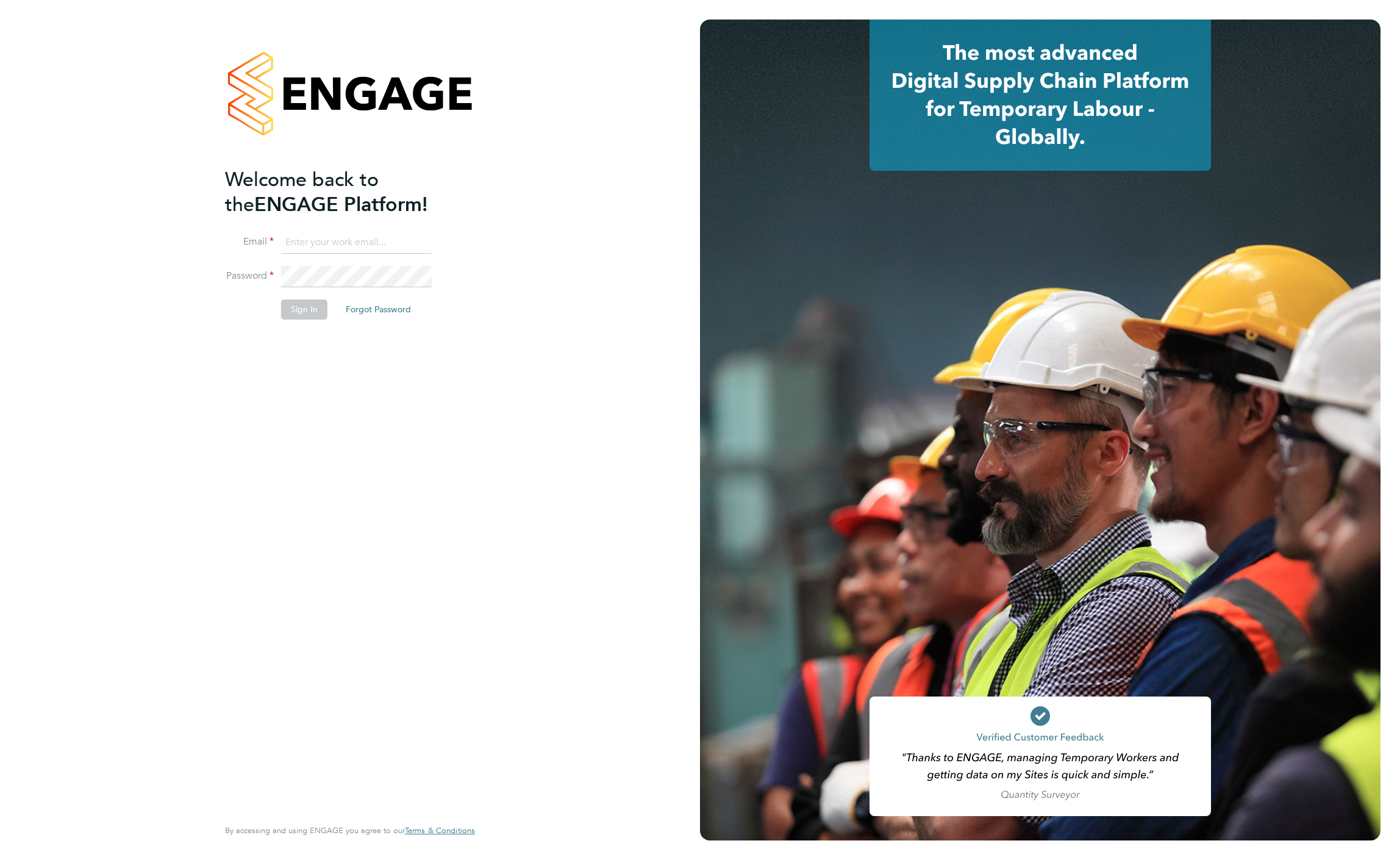
type input "b.moore1985@hotmail.co.uk"
click at [304, 313] on button "Sign In" at bounding box center [304, 309] width 47 height 19
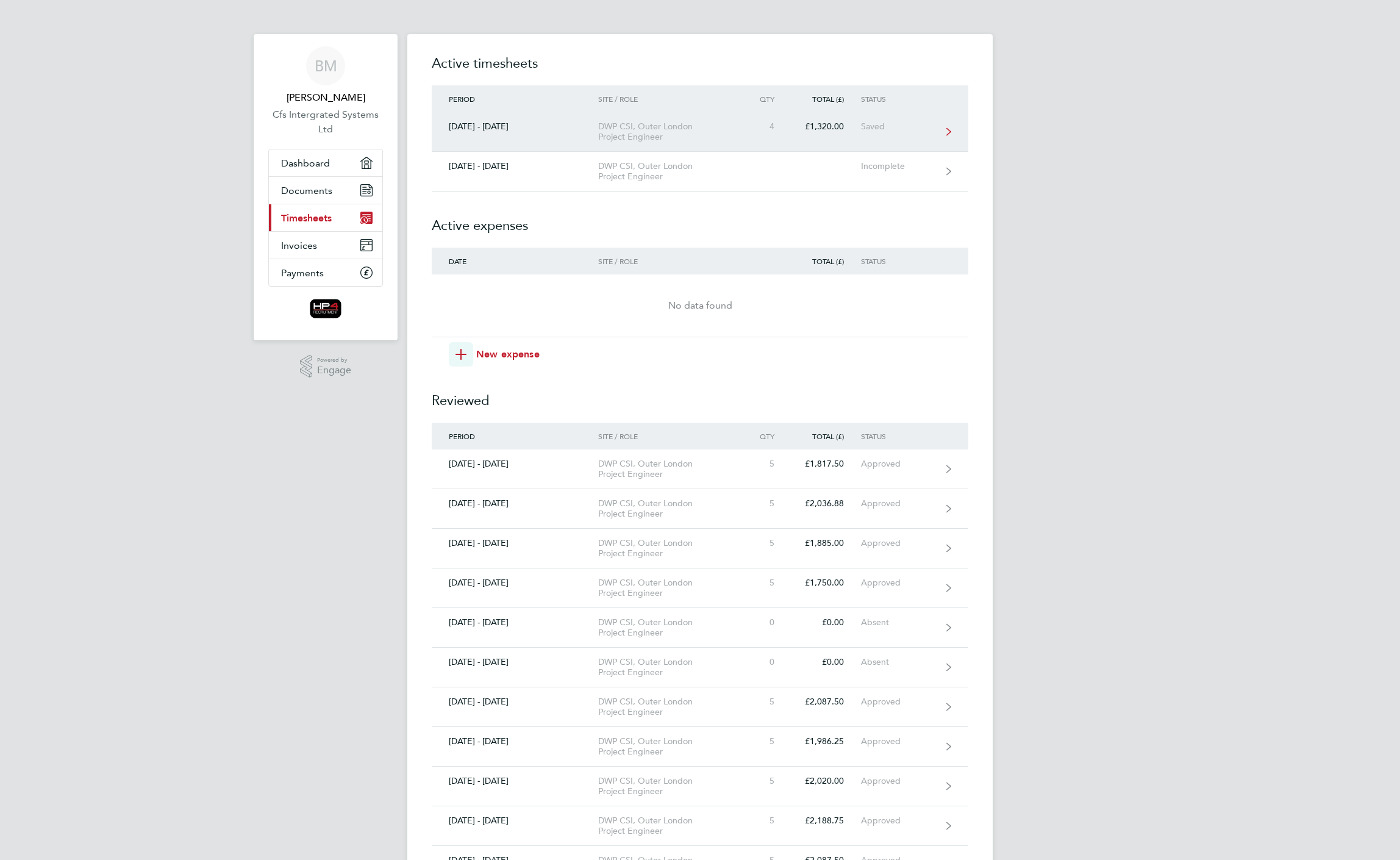
click at [708, 123] on div "DWP CSI, Outer London Project Engineer" at bounding box center [668, 131] width 140 height 21
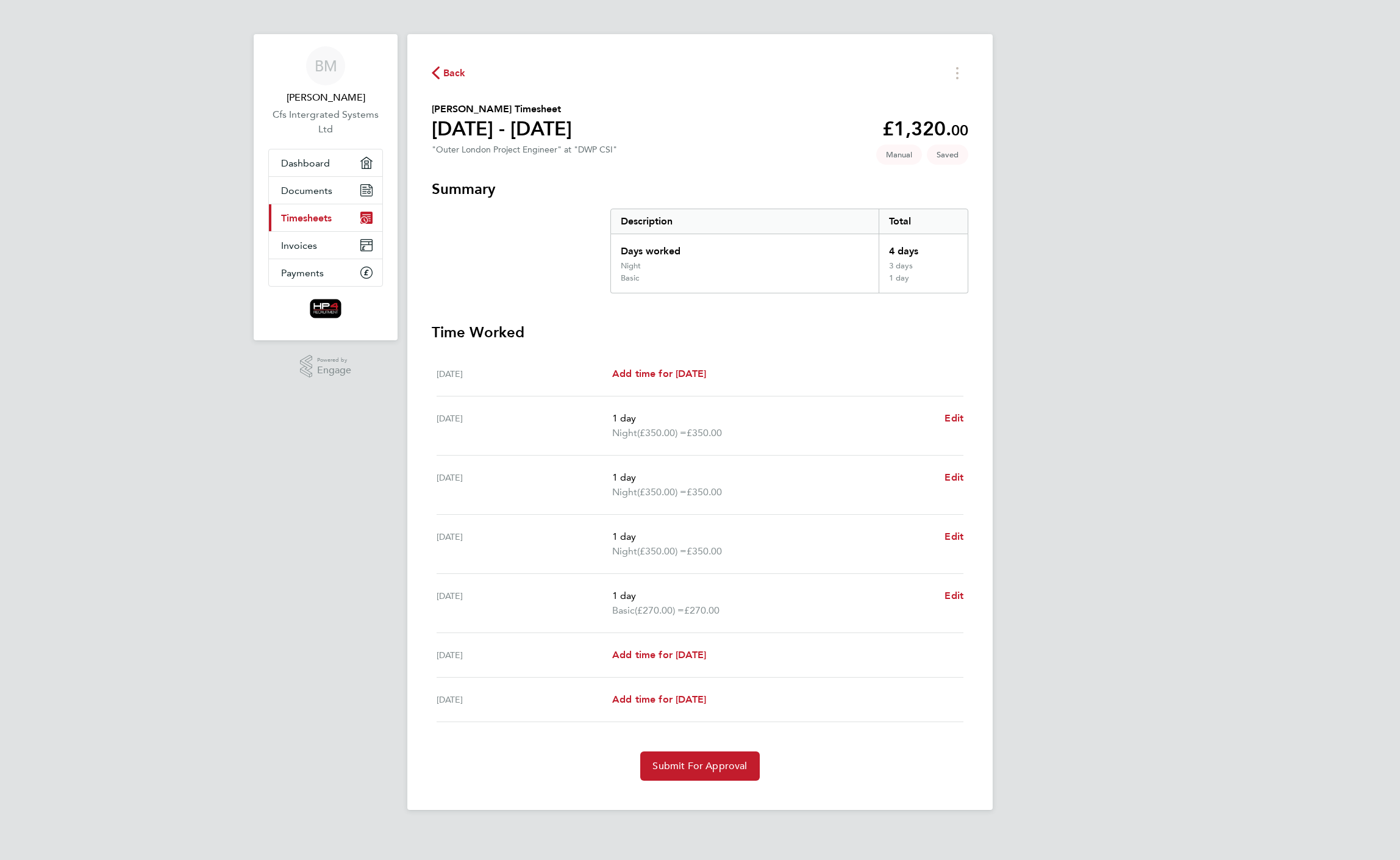
click at [1282, 388] on div "BM [PERSON_NAME] Cfs Intergrated Systems Ltd Applications: Dashboard Documents …" at bounding box center [700, 415] width 1400 height 830
